Goal: Task Accomplishment & Management: Use online tool/utility

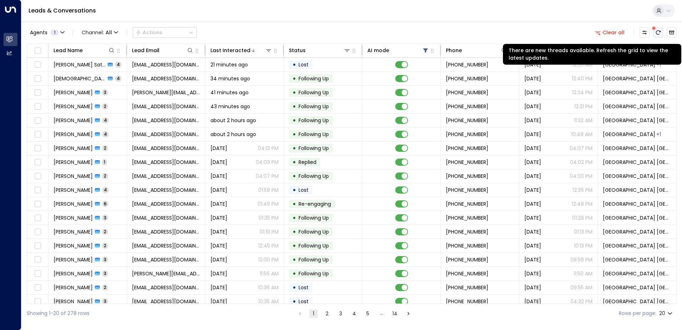
click at [657, 36] on button "There are new threads available. Refresh the grid to view the latest updates." at bounding box center [658, 32] width 10 height 10
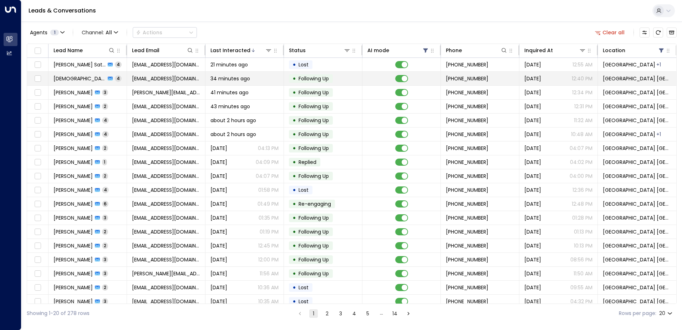
click at [146, 78] on span "[EMAIL_ADDRESS][DOMAIN_NAME]" at bounding box center [166, 78] width 68 height 7
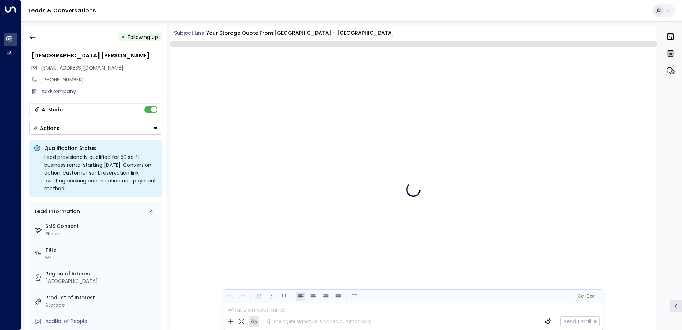
scroll to position [1050, 0]
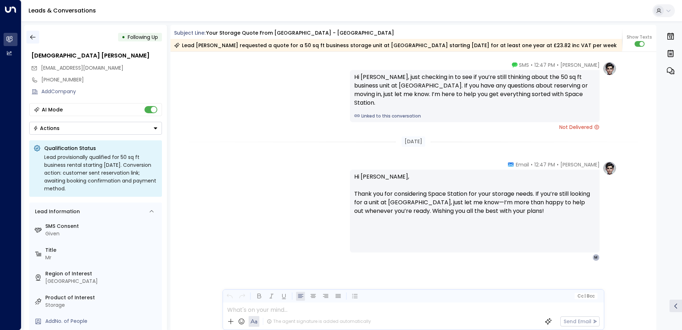
click at [36, 34] on icon "button" at bounding box center [32, 37] width 7 height 7
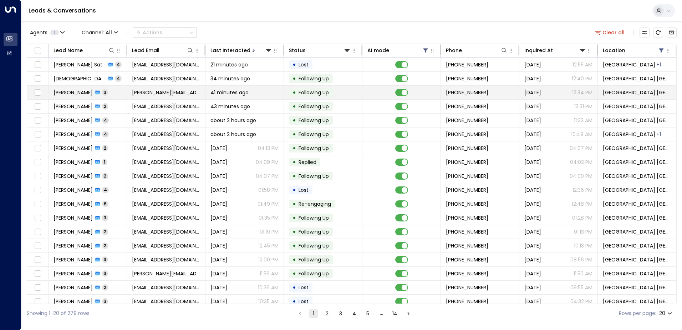
click at [137, 93] on span "[PERSON_NAME][EMAIL_ADDRESS][DOMAIN_NAME]" at bounding box center [166, 92] width 68 height 7
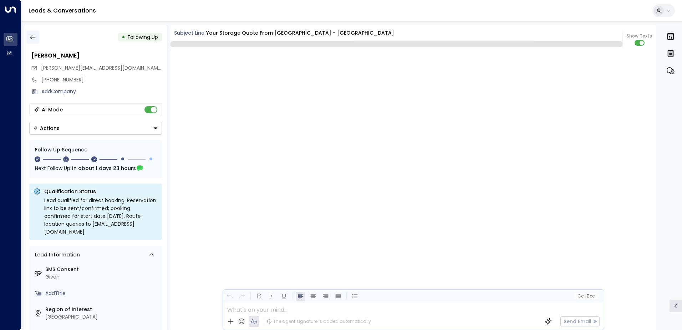
scroll to position [819, 0]
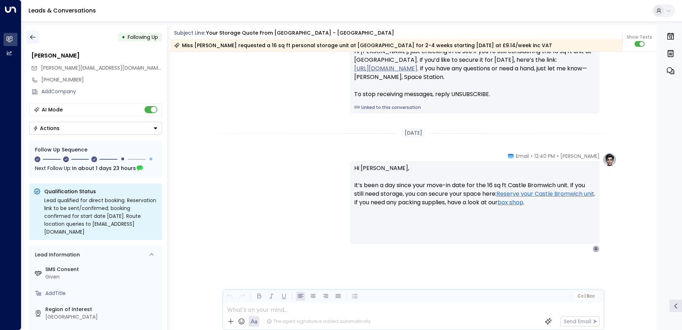
click at [35, 34] on icon "button" at bounding box center [32, 37] width 7 height 7
